Goal: Check status

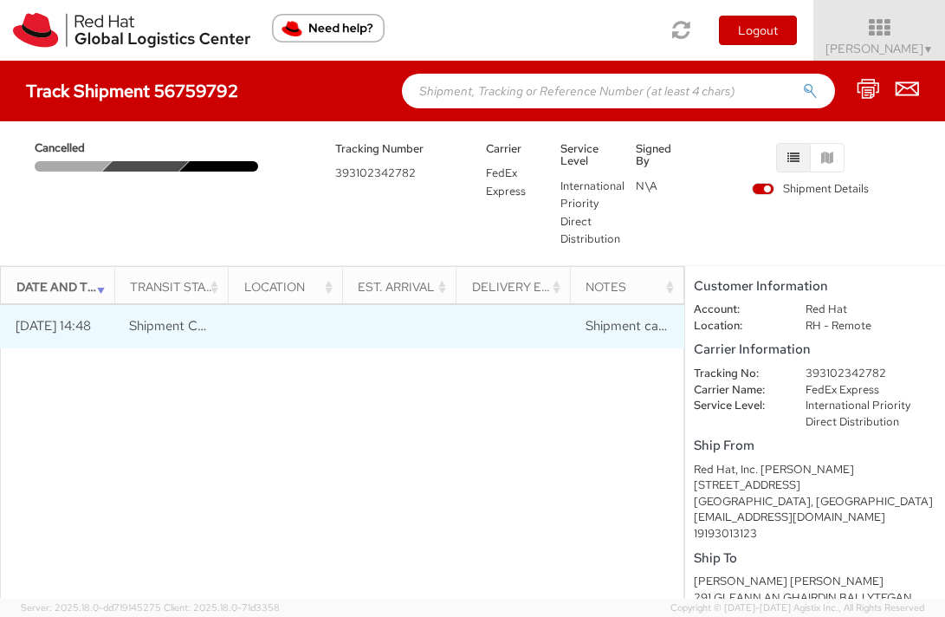
click at [153, 326] on span "Shipment Canceled" at bounding box center [185, 325] width 113 height 17
click at [170, 327] on span "Shipment Canceled" at bounding box center [185, 325] width 113 height 17
